Goal: Find specific fact: Find specific fact

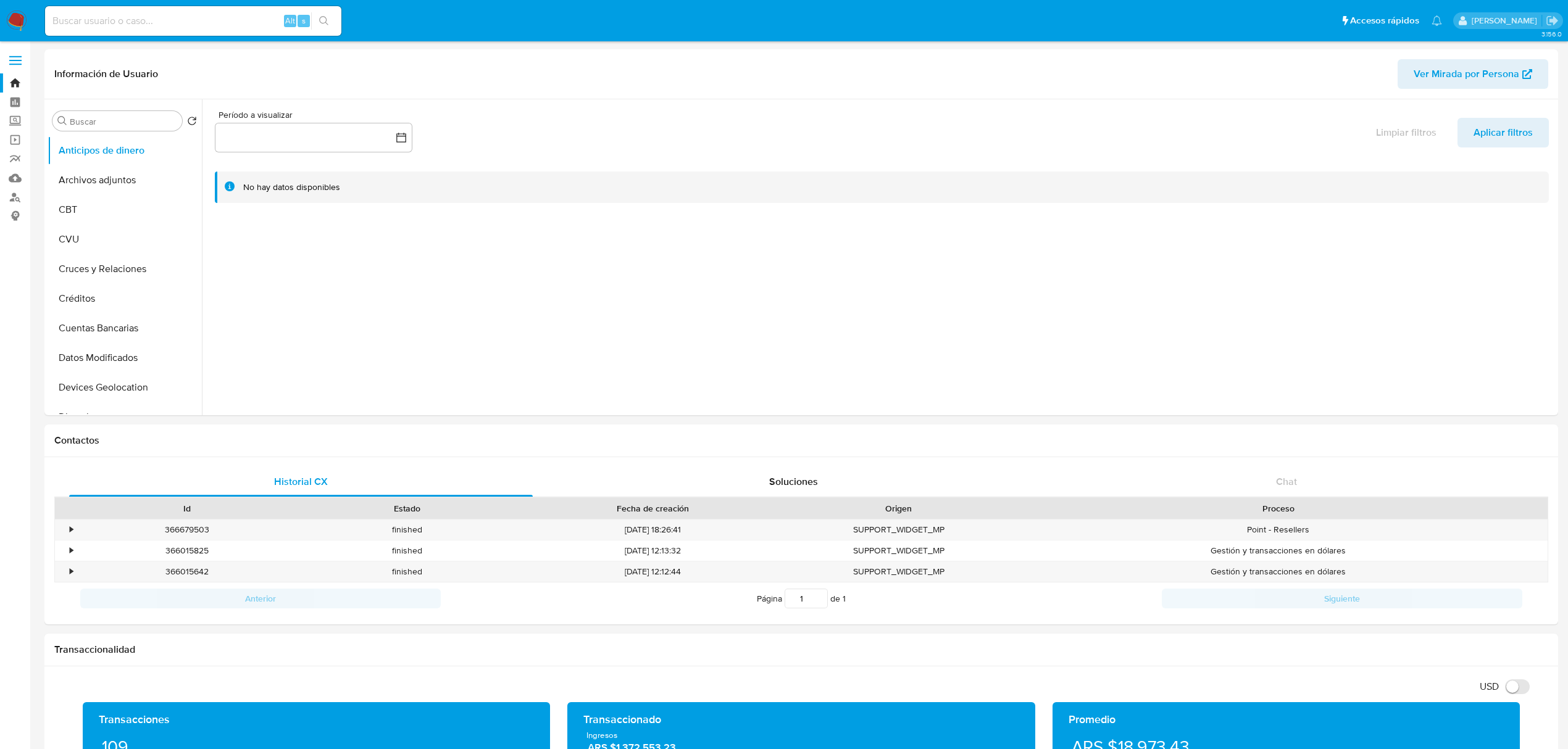
select select "10"
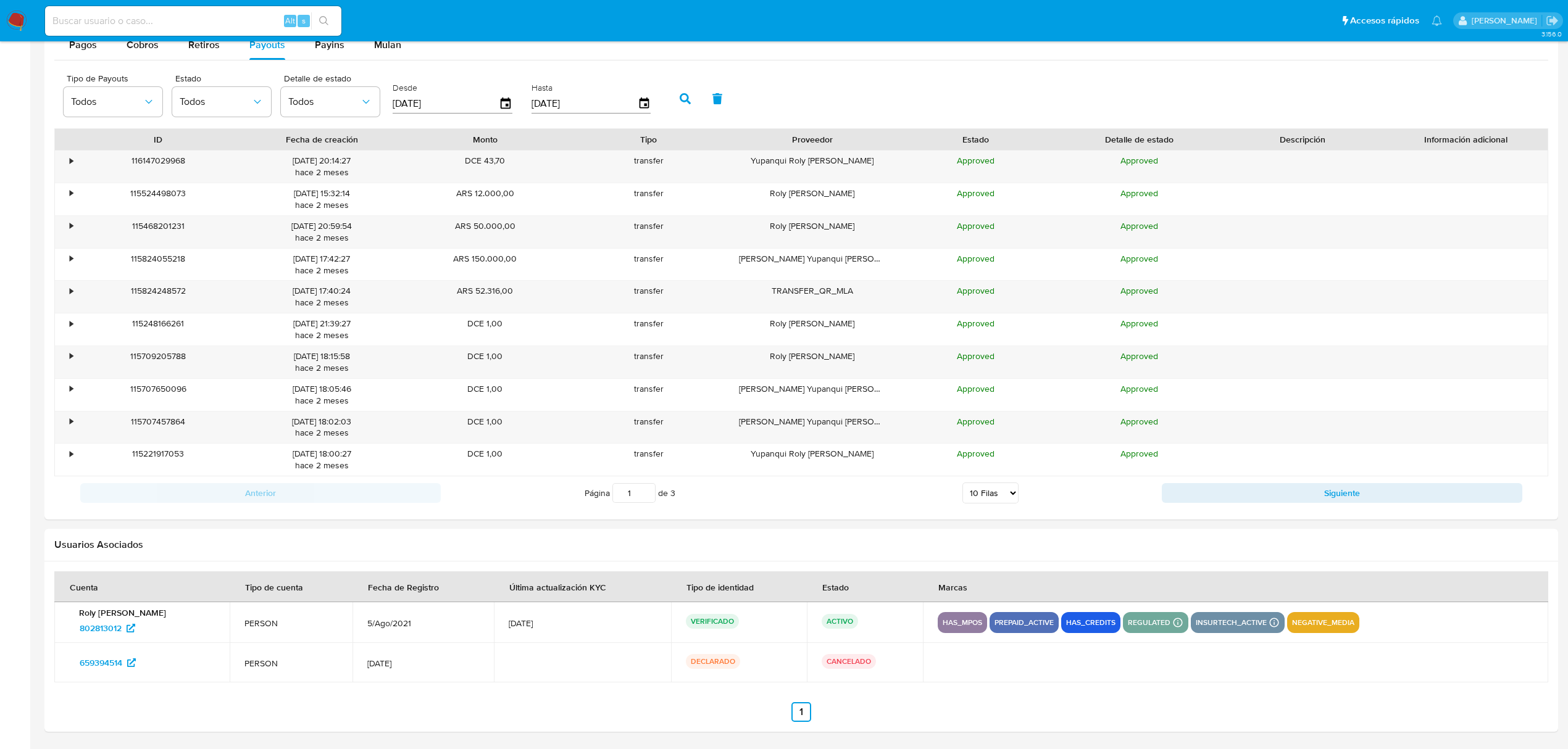
click at [16, 16] on img at bounding box center [17, 21] width 21 height 21
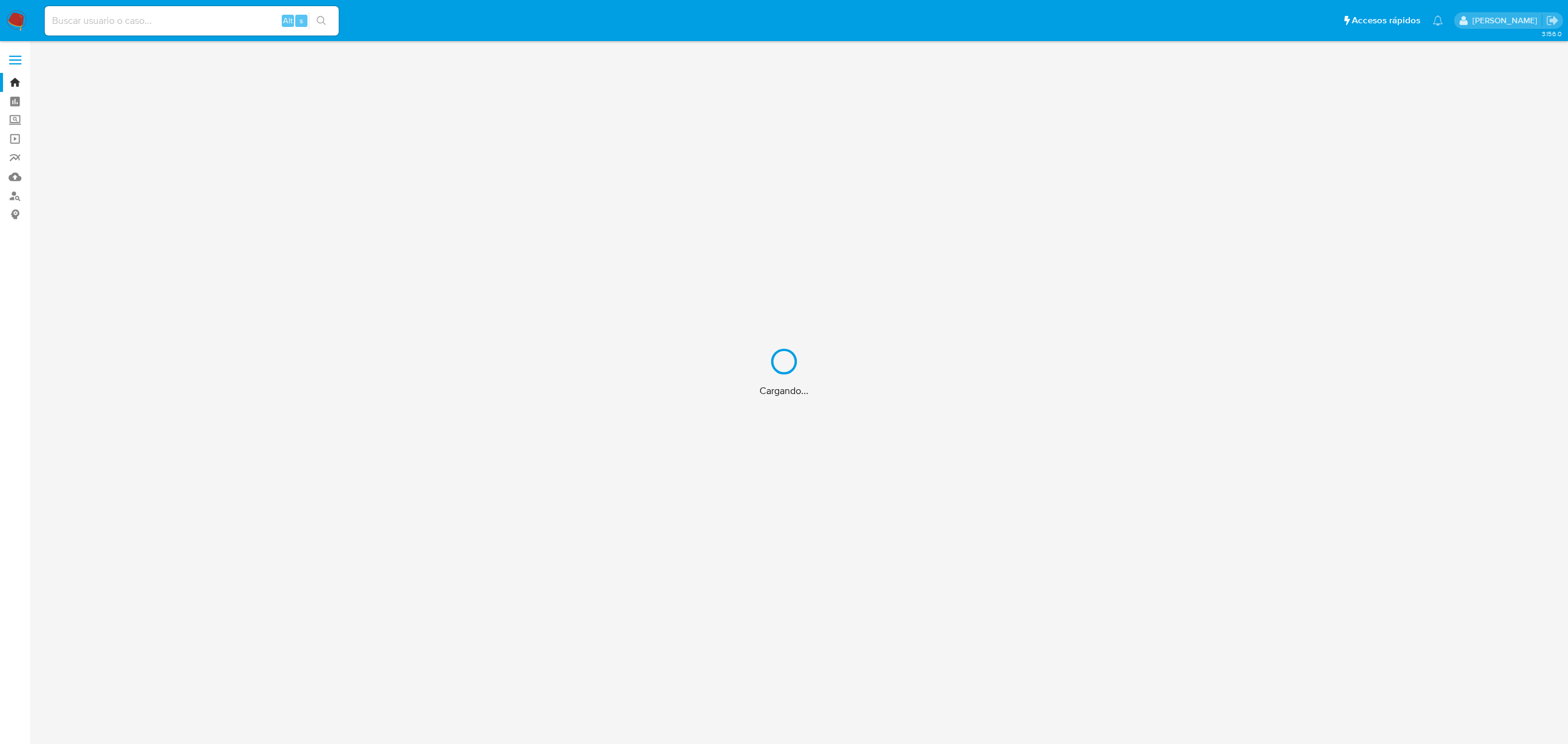
drag, startPoint x: 15, startPoint y: 191, endPoint x: 15, endPoint y: 200, distance: 9.0
click at [15, 196] on div "Cargando..." at bounding box center [784, 372] width 1568 height 744
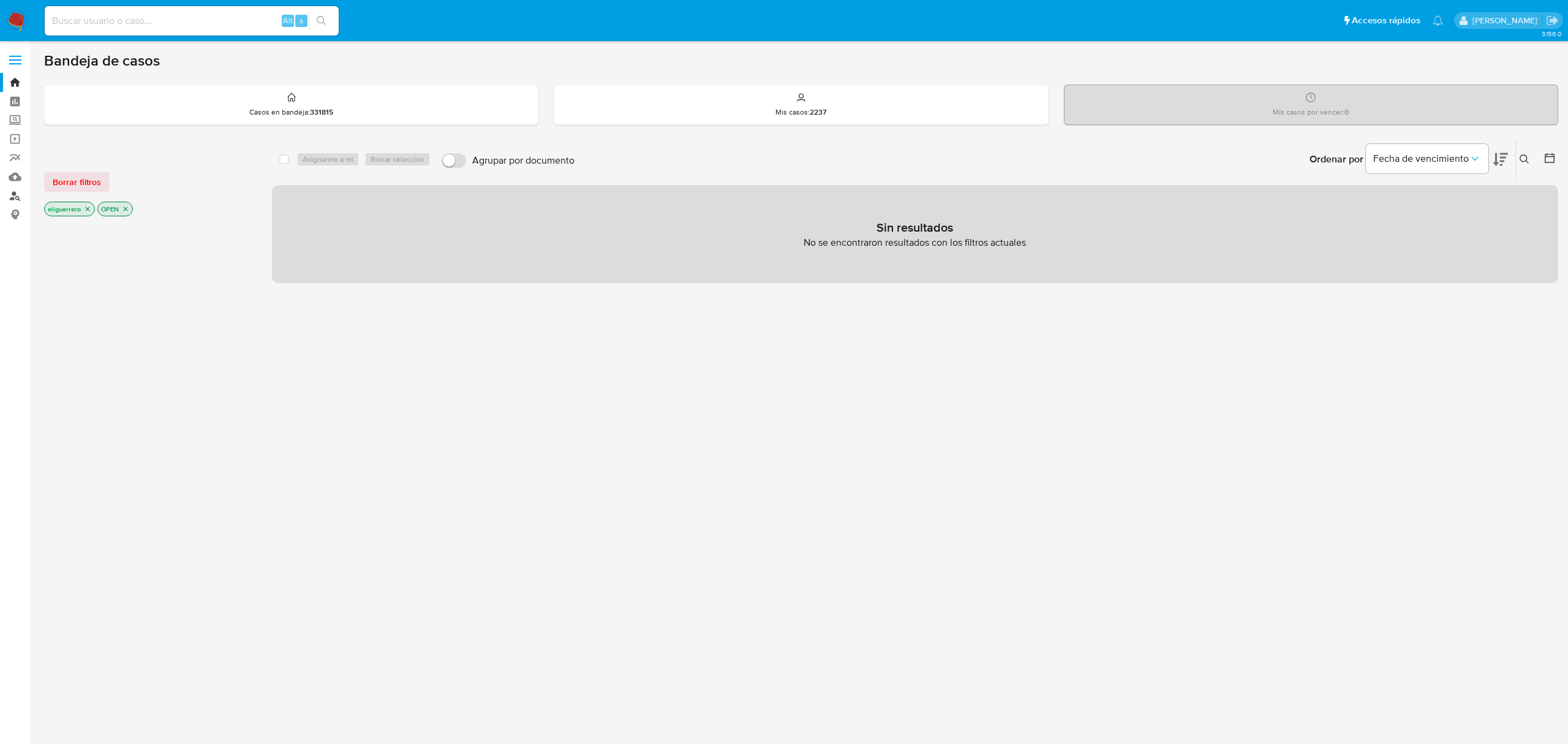
click at [16, 194] on link "Buscador de personas" at bounding box center [73, 196] width 146 height 19
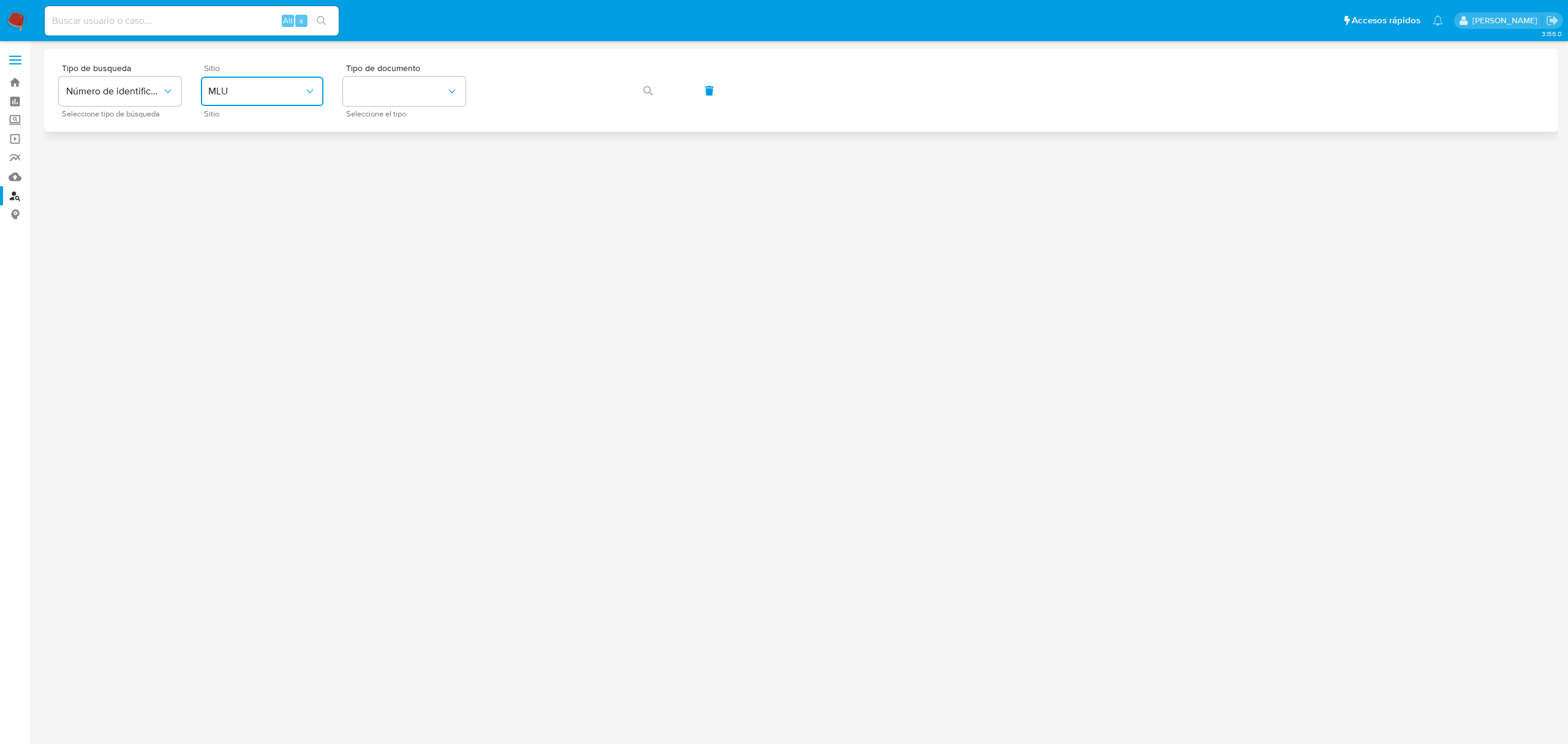
click at [286, 79] on button "MLU" at bounding box center [261, 91] width 122 height 30
click at [261, 143] on div "MLA" at bounding box center [259, 154] width 101 height 30
click at [402, 92] on button "identificationType" at bounding box center [404, 91] width 122 height 30
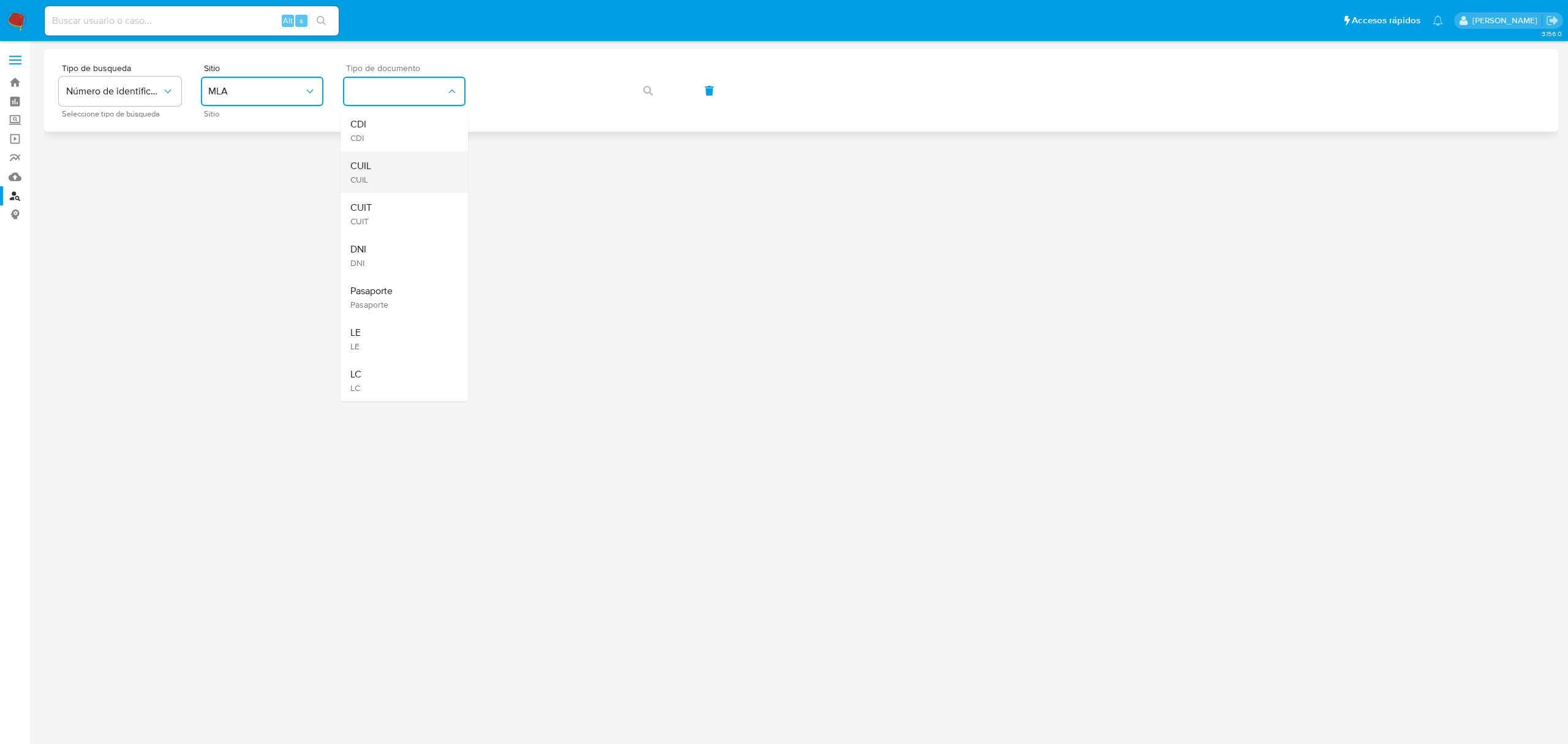
click at [401, 163] on div "CUIL CUIL" at bounding box center [400, 172] width 101 height 42
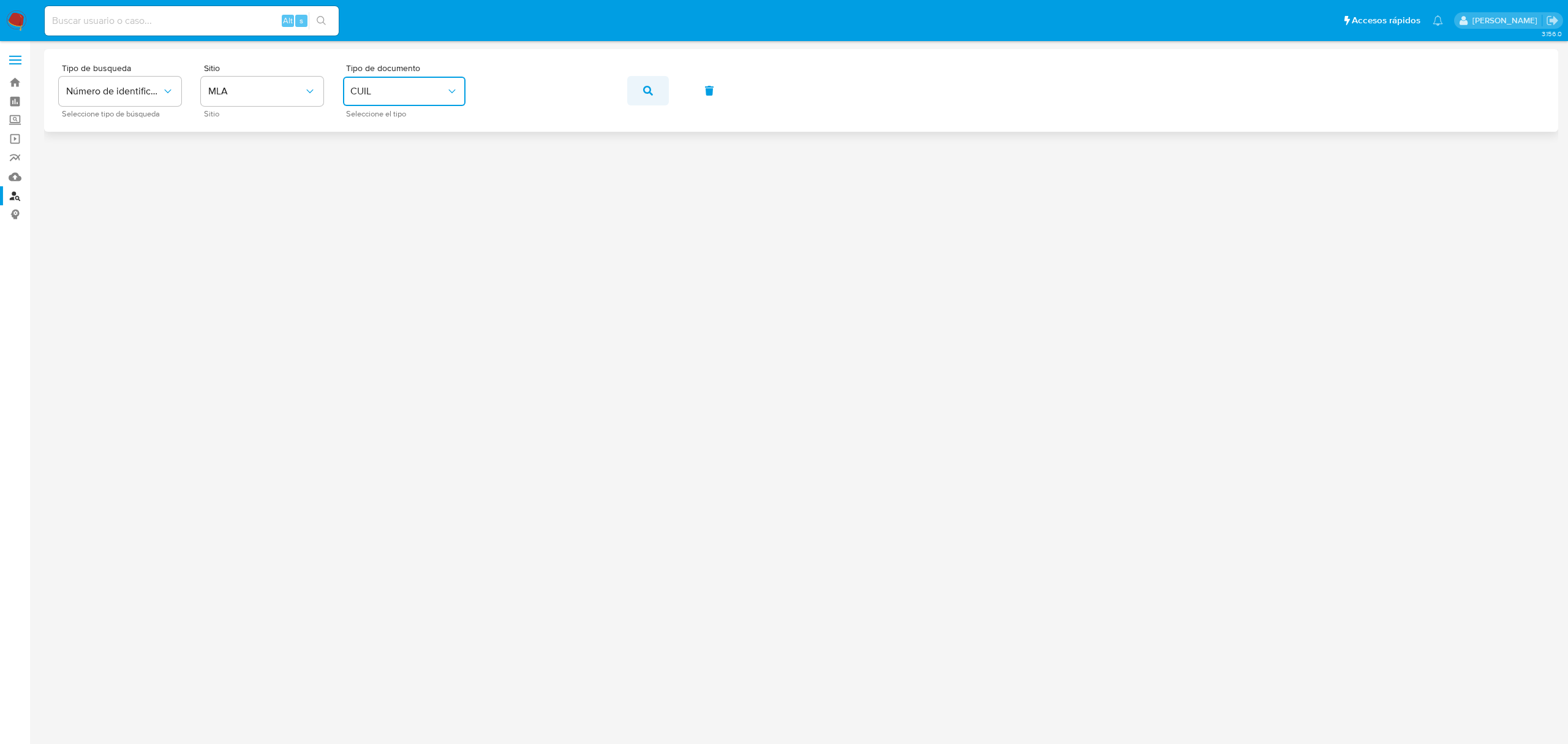
click at [638, 90] on button "button" at bounding box center [648, 90] width 42 height 30
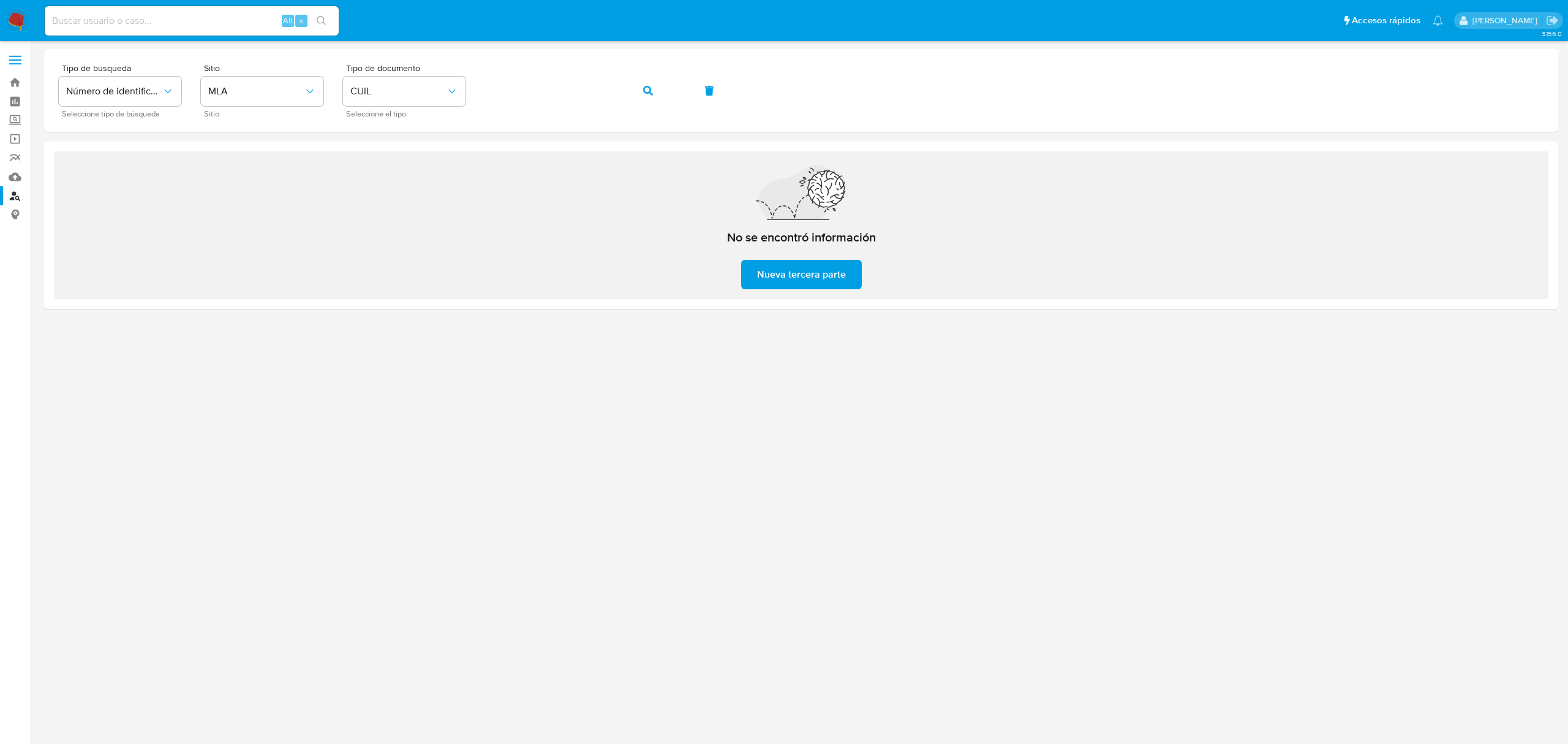
click at [566, 409] on div at bounding box center [801, 392] width 1514 height 687
click at [398, 93] on span "CUIL" at bounding box center [398, 91] width 96 height 12
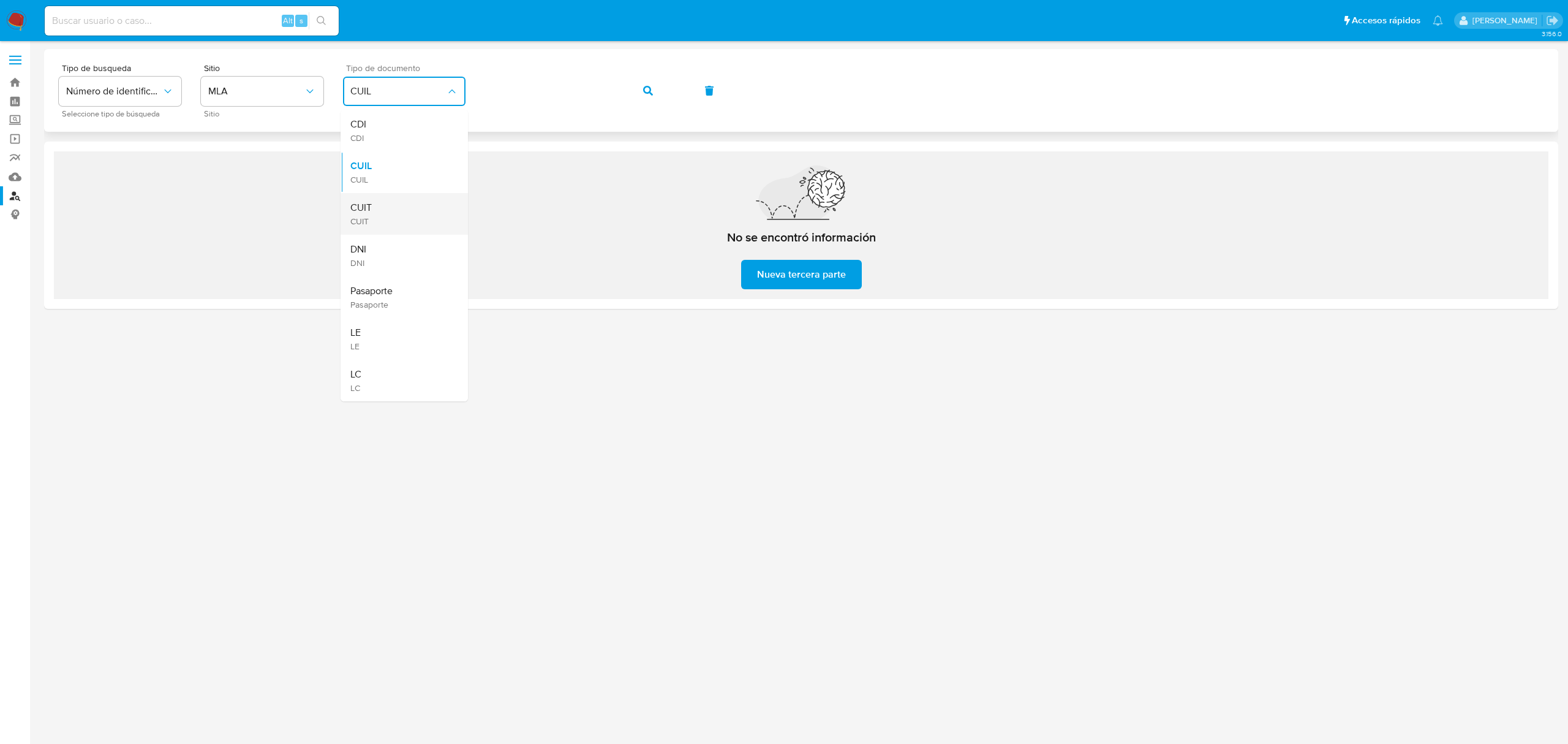
click at [389, 219] on div "CUIT CUIT" at bounding box center [400, 214] width 101 height 42
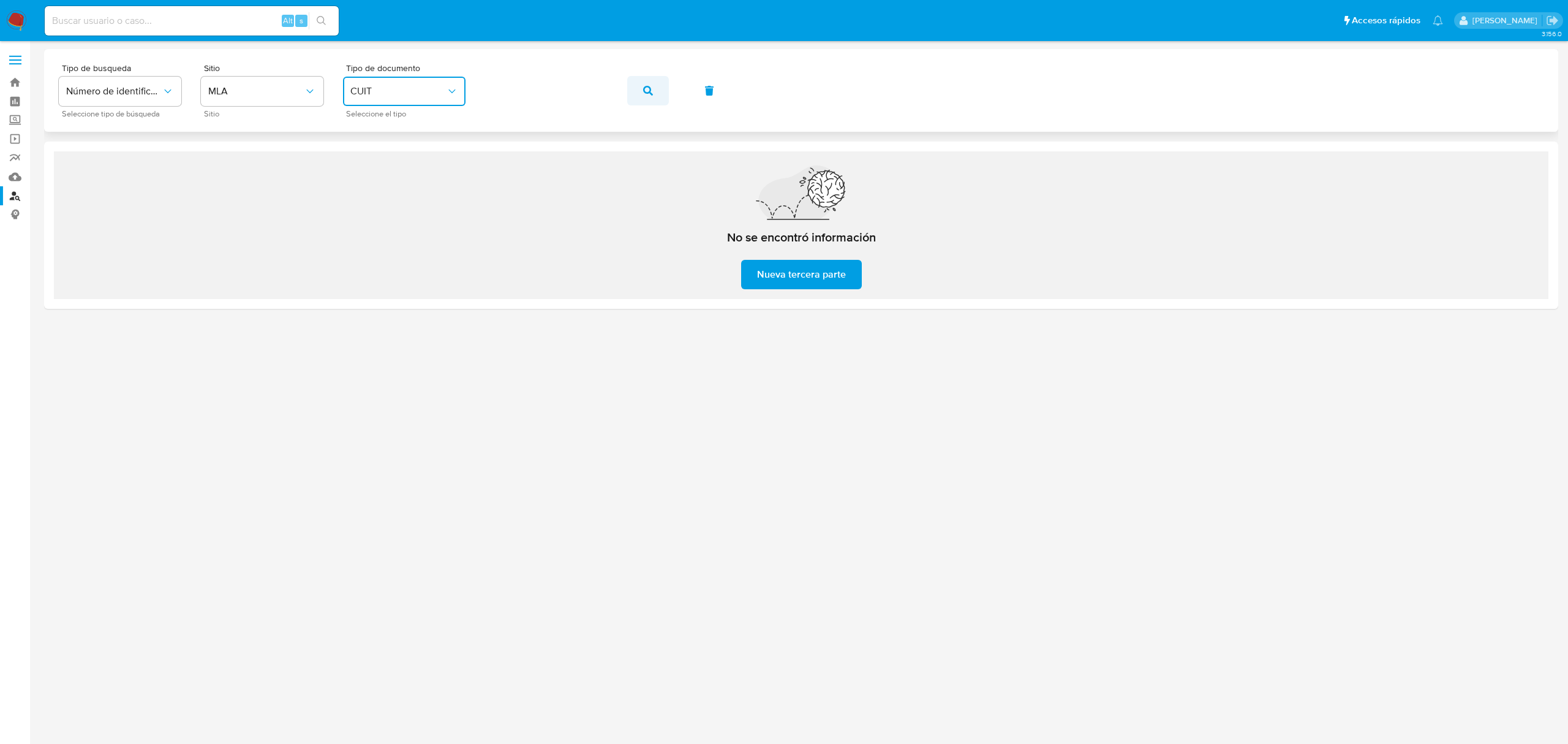
click at [635, 84] on button "button" at bounding box center [648, 90] width 42 height 30
click at [647, 466] on div at bounding box center [801, 392] width 1514 height 687
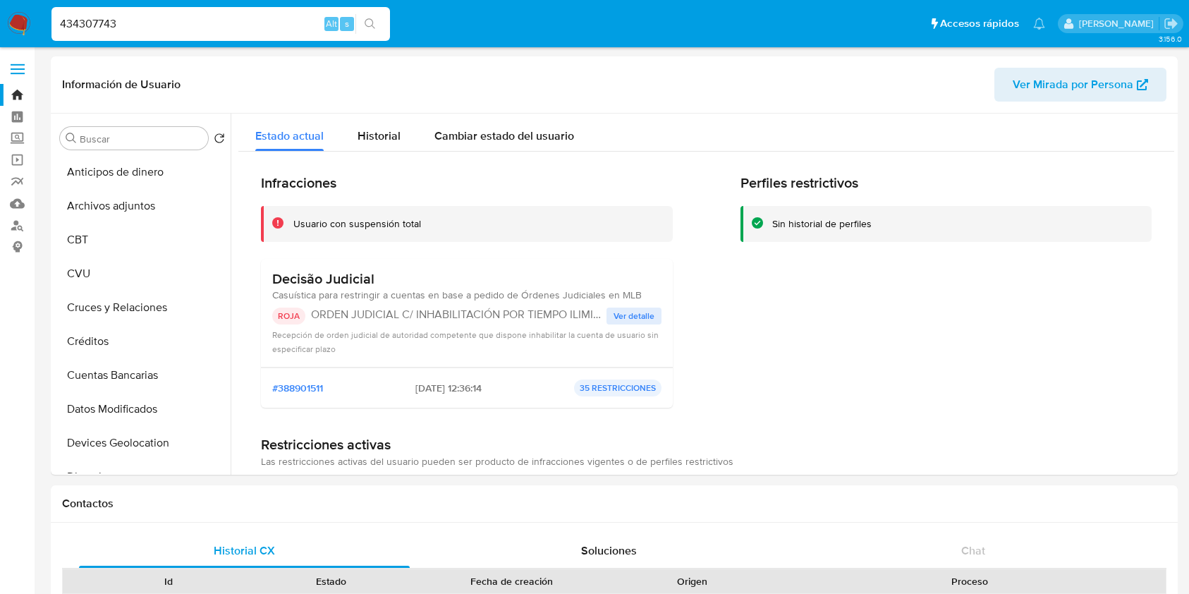
select select "10"
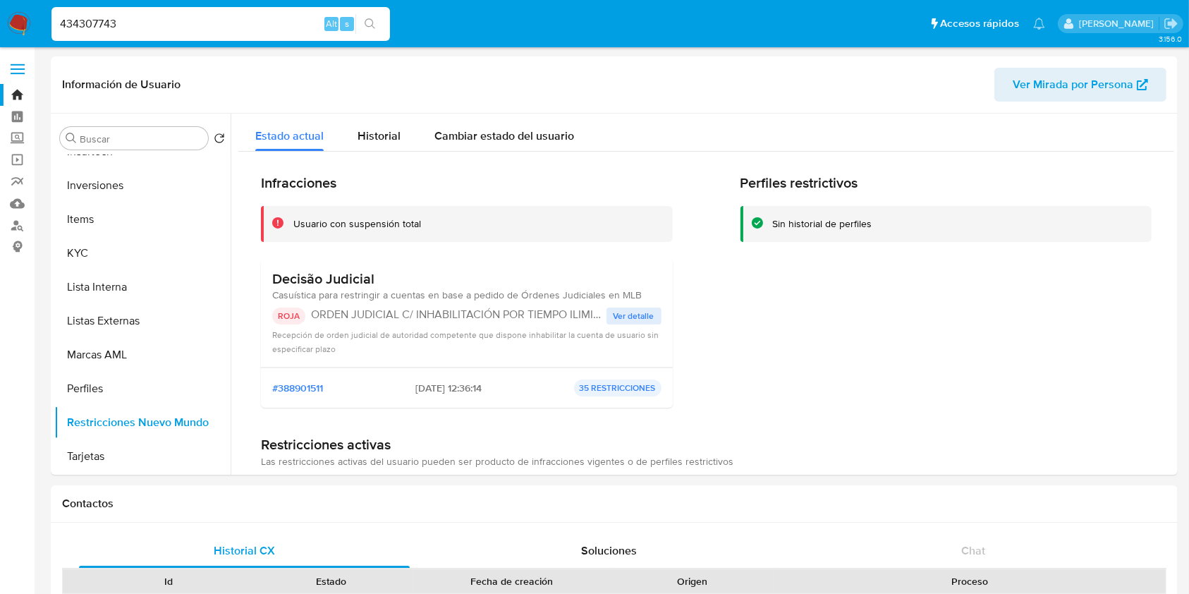
drag, startPoint x: 200, startPoint y: 24, endPoint x: 0, endPoint y: 22, distance: 200.2
click at [0, 22] on nav "Pausado Ver notificaciones 434307743 Alt s Accesos rápidos Presiona las siguien…" at bounding box center [594, 23] width 1189 height 47
paste input "2021185960"
type input "2021185960"
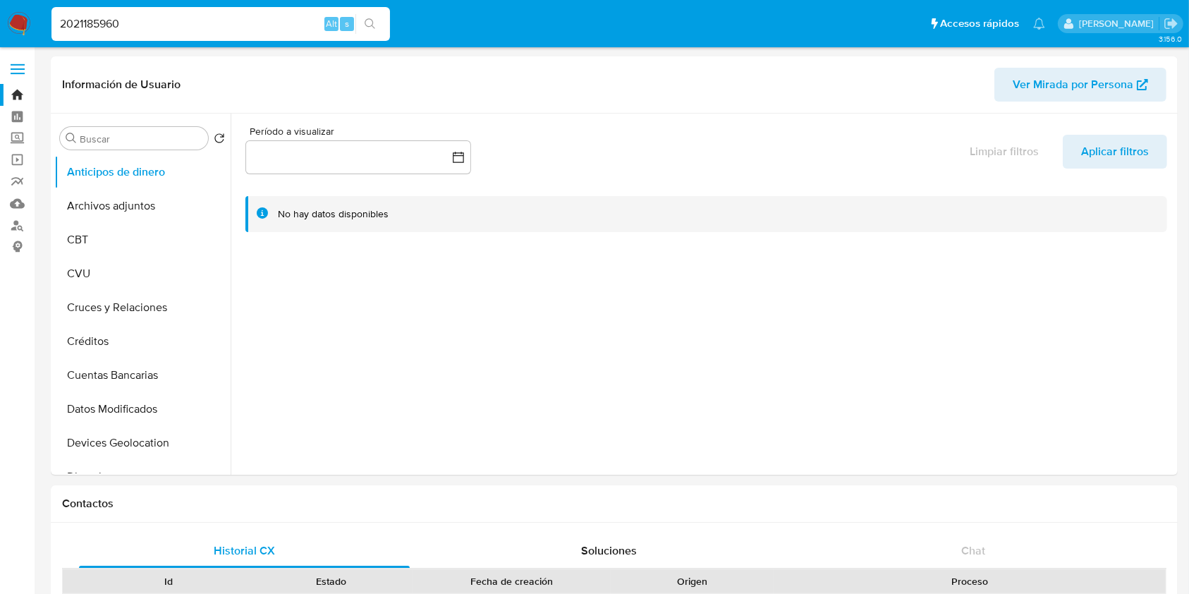
select select "10"
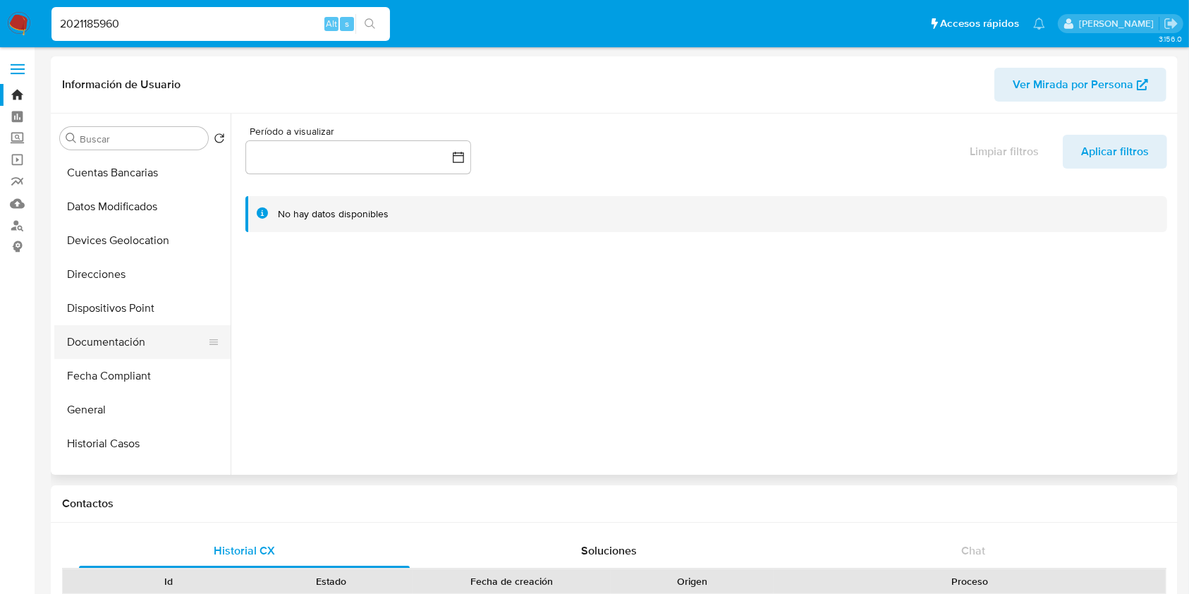
scroll to position [470, 0]
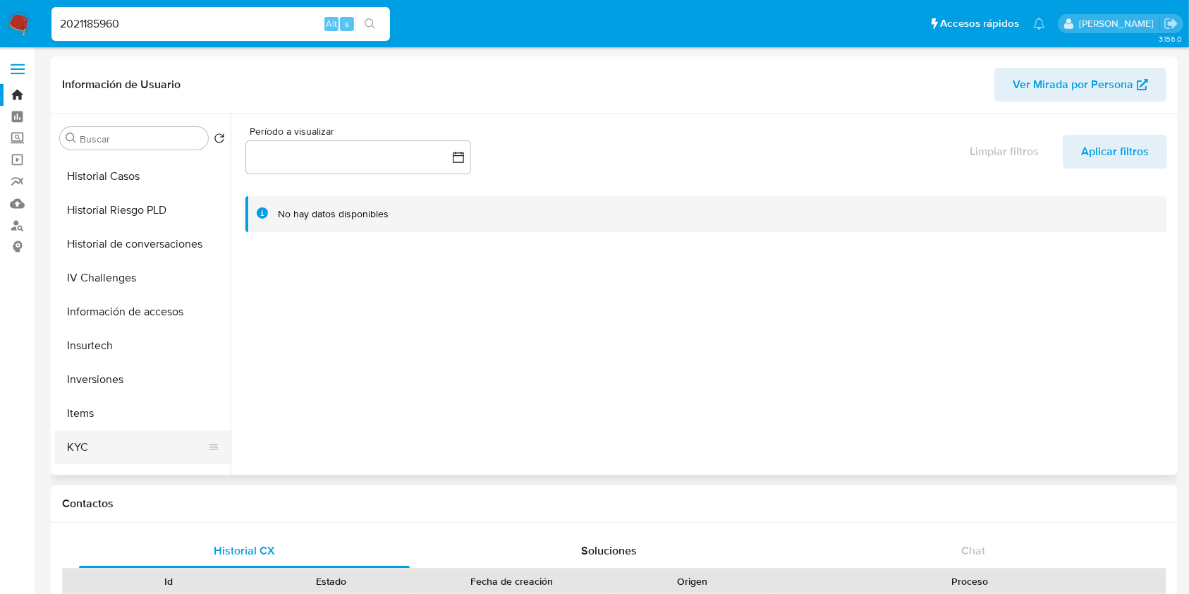
click at [118, 441] on button "KYC" at bounding box center [136, 447] width 165 height 34
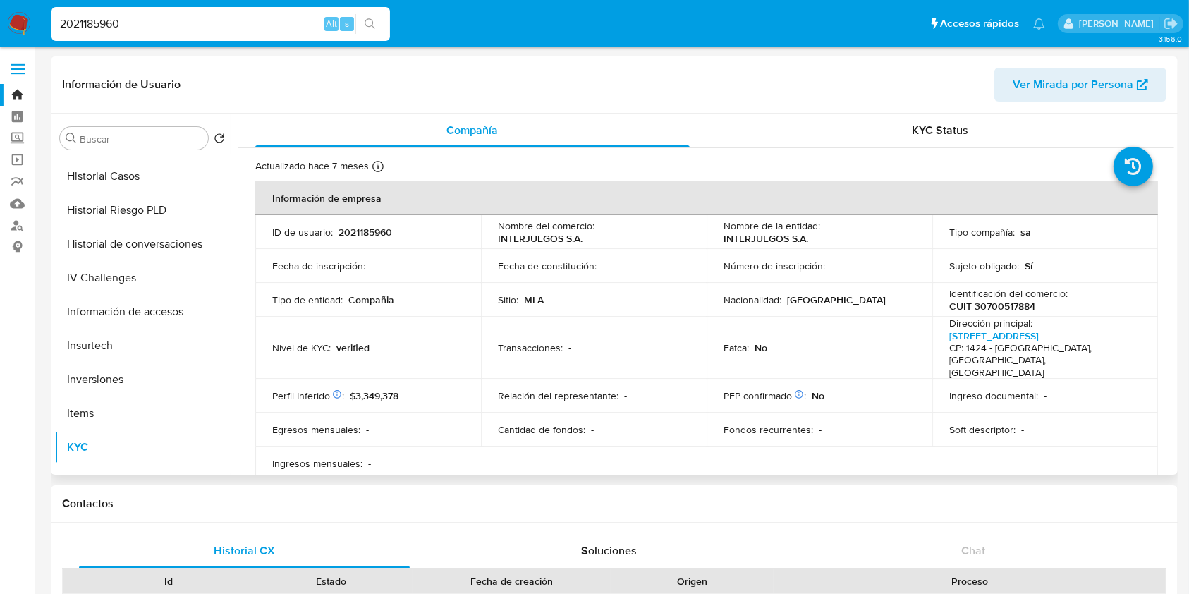
click at [985, 307] on p "CUIT 30700517884" at bounding box center [992, 306] width 86 height 13
copy p "30700517884"
